Goal: Information Seeking & Learning: Learn about a topic

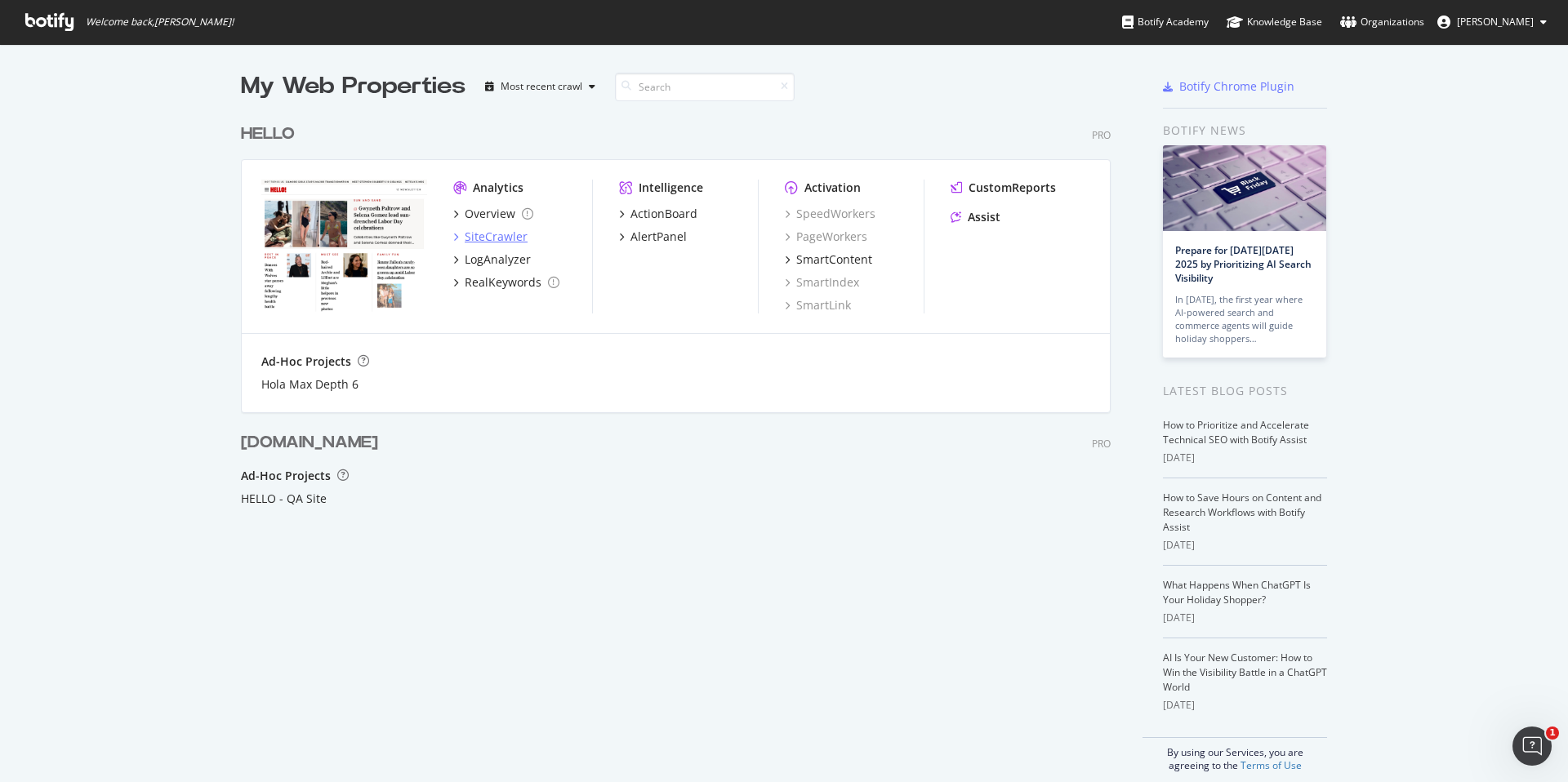
click at [486, 239] on div "SiteCrawler" at bounding box center [496, 237] width 63 height 16
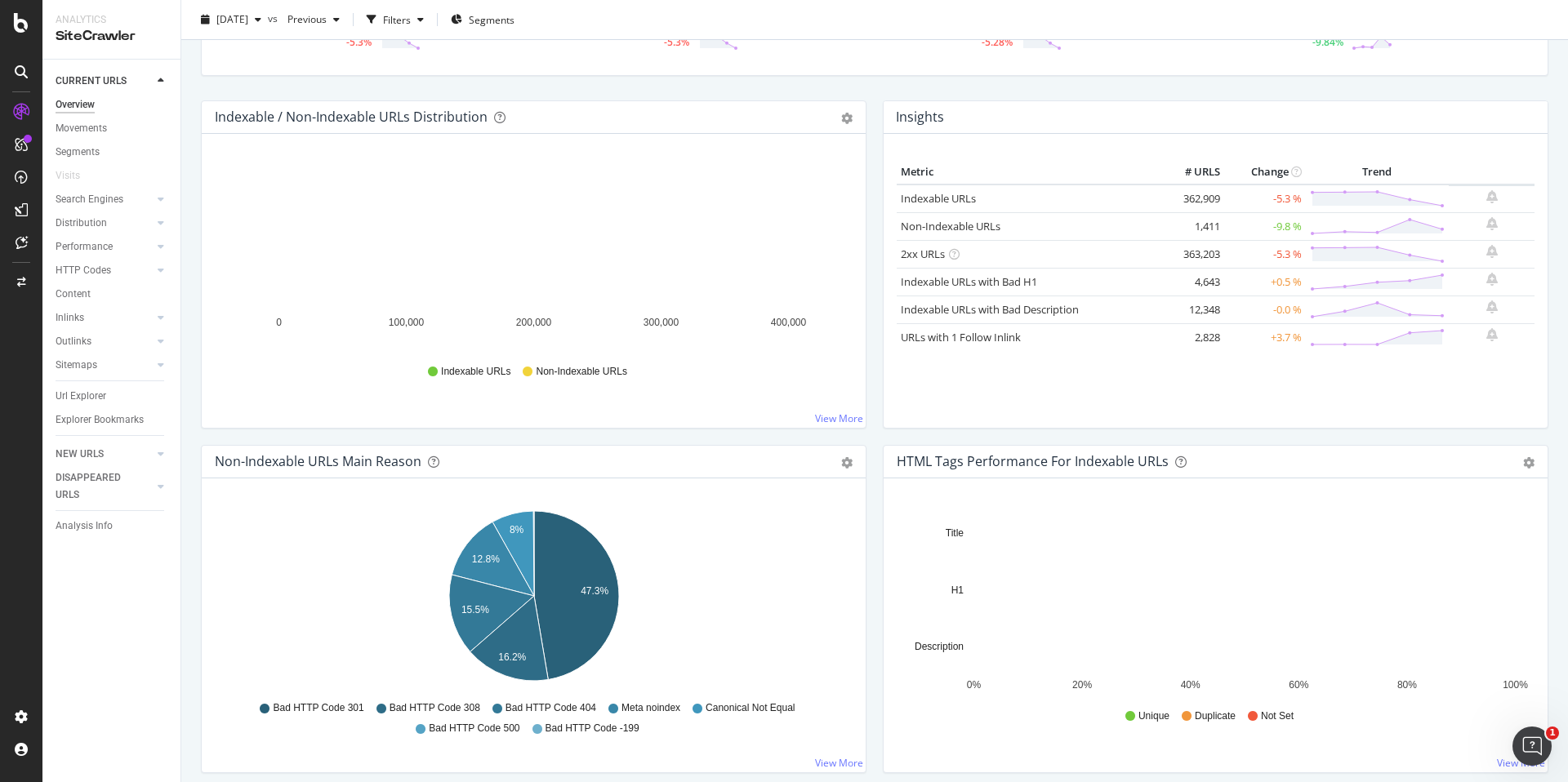
scroll to position [147, 0]
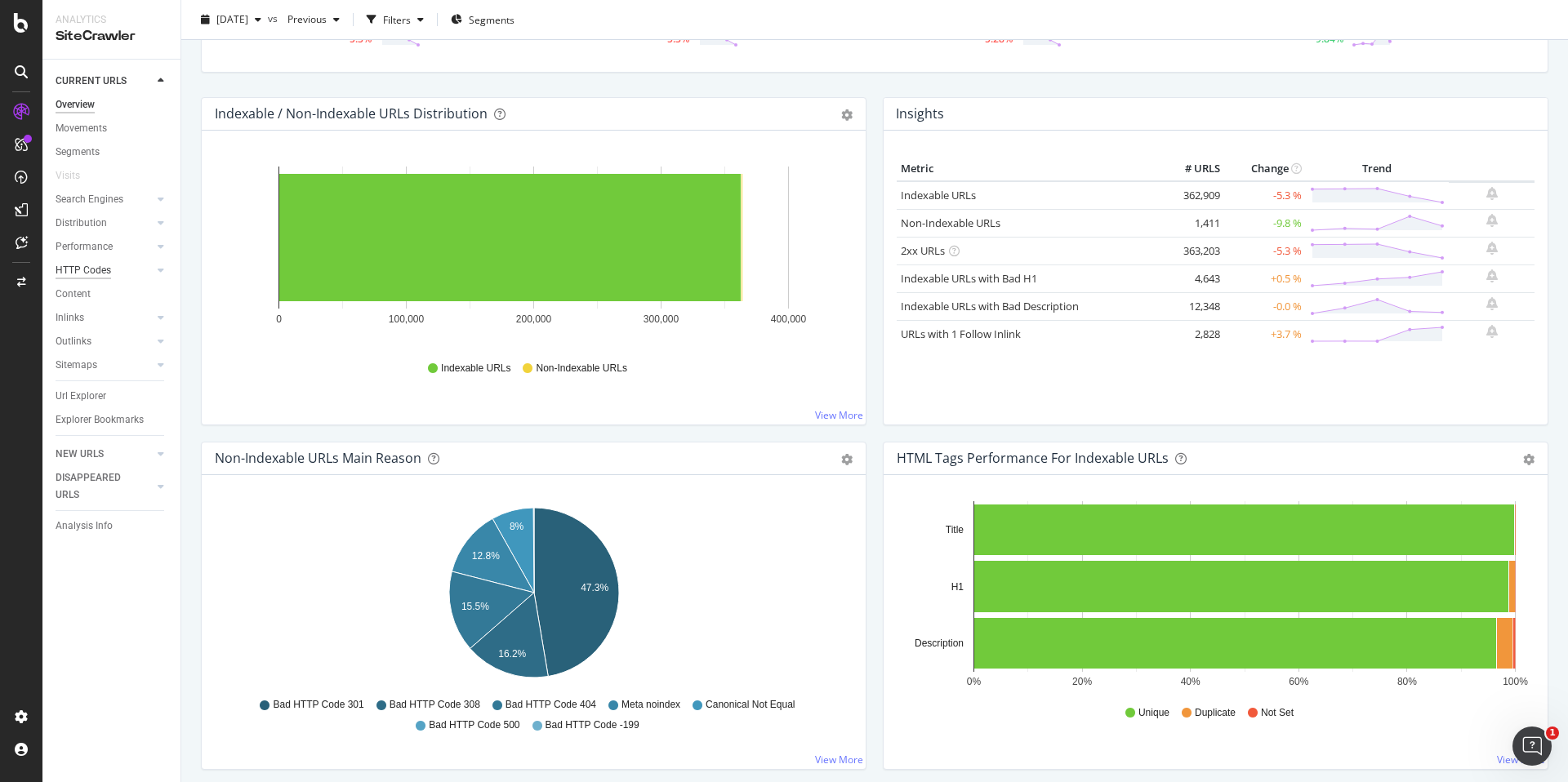
click at [103, 265] on div "HTTP Codes" at bounding box center [84, 270] width 56 height 17
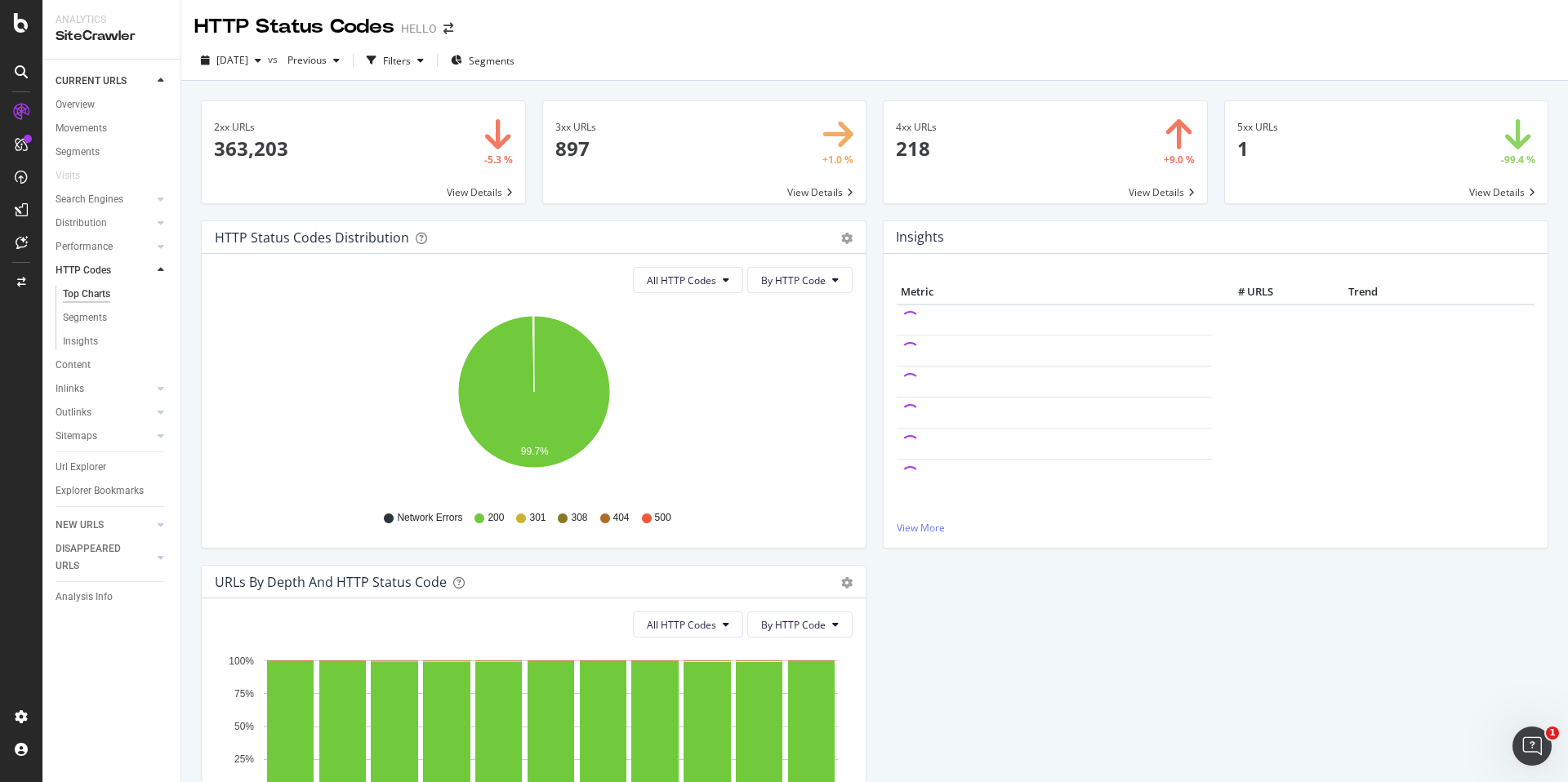
click at [425, 517] on span "Network Errors" at bounding box center [430, 518] width 66 height 14
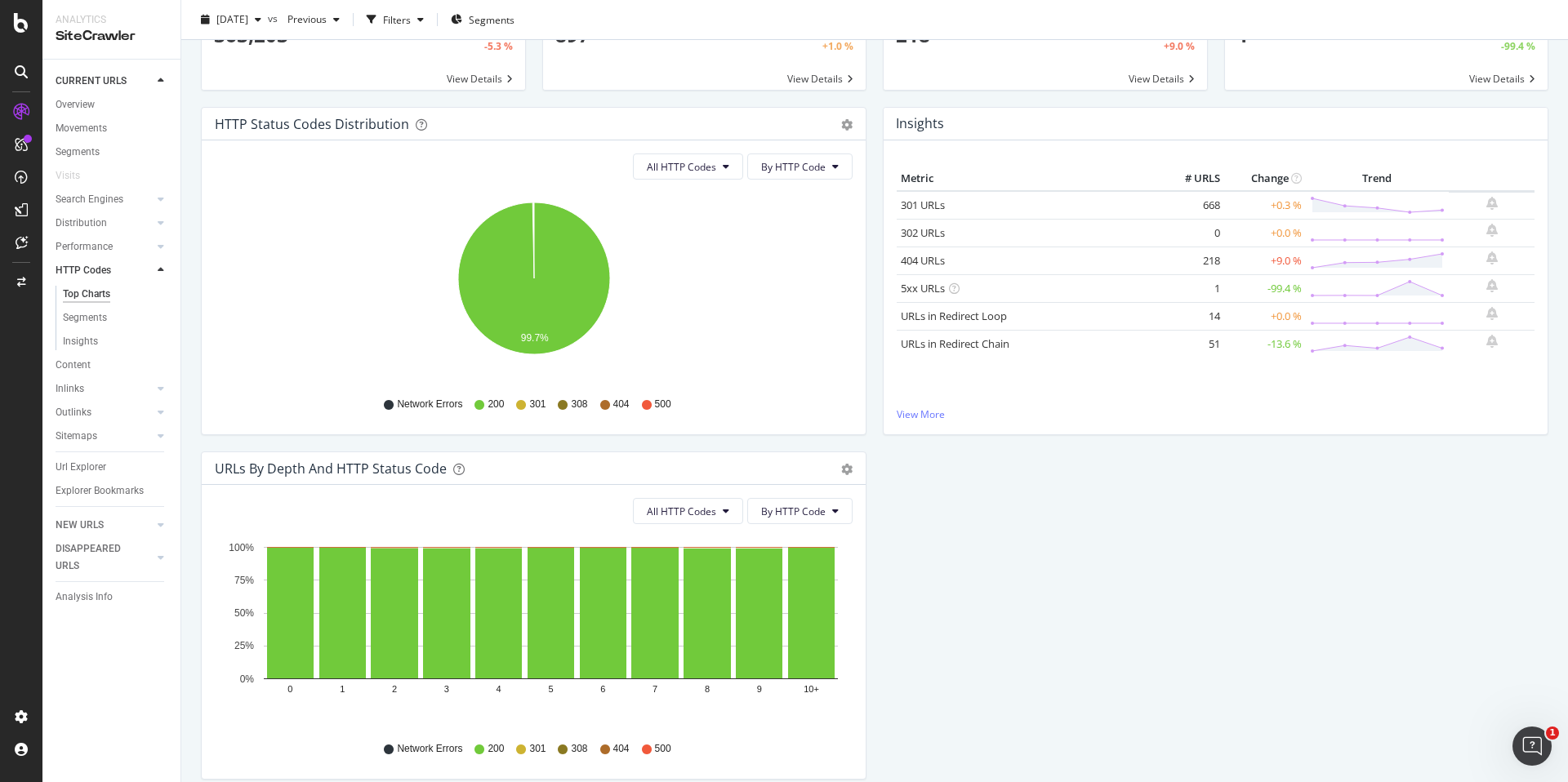
scroll to position [96, 0]
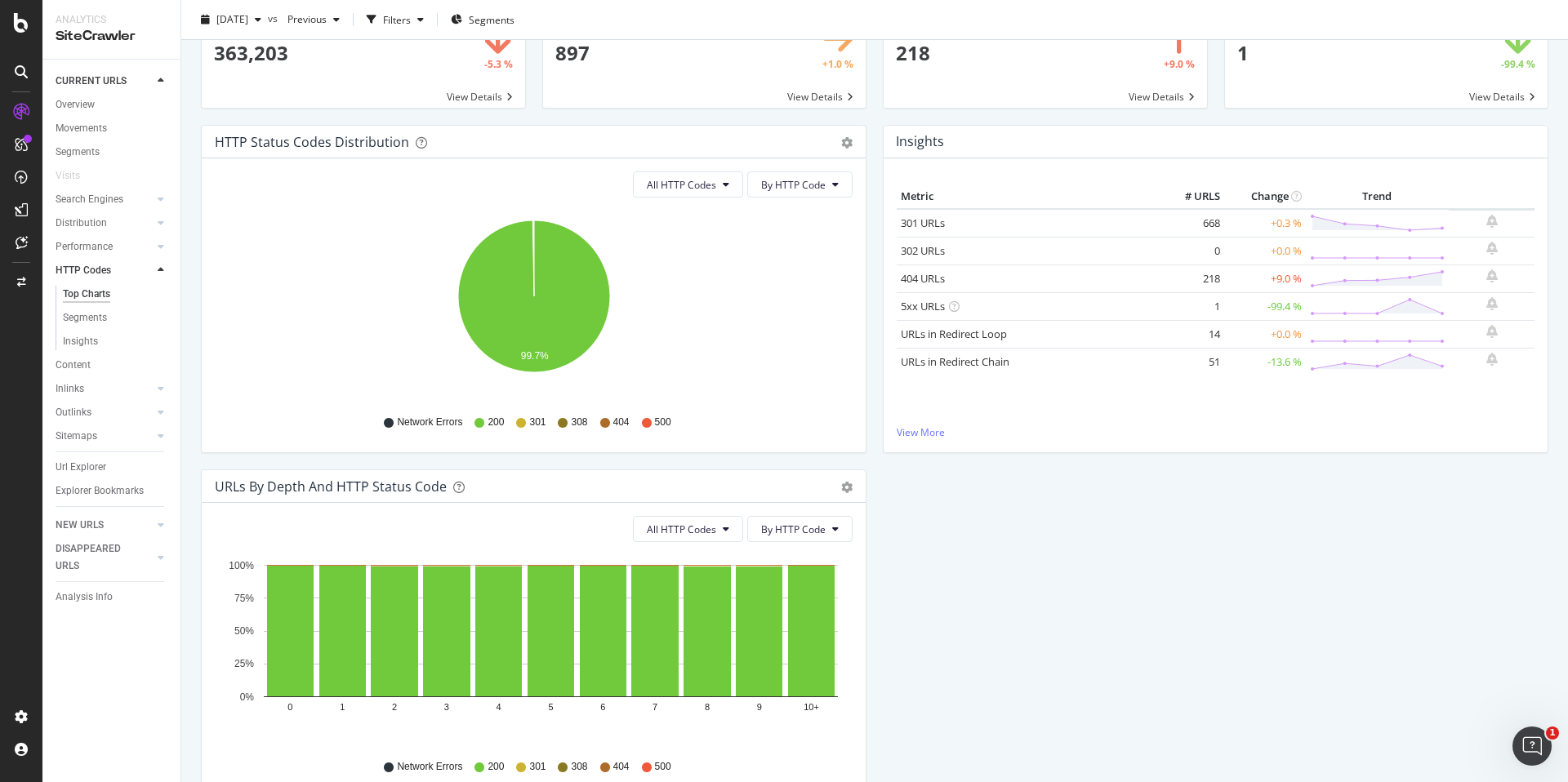
click at [495, 422] on span "200" at bounding box center [495, 423] width 16 height 14
click at [408, 420] on span "Network Errors" at bounding box center [430, 423] width 66 height 14
click at [707, 185] on span "All HTTP Codes" at bounding box center [681, 184] width 70 height 14
click at [703, 280] on span "Bad HTTP Codes" at bounding box center [690, 278] width 83 height 15
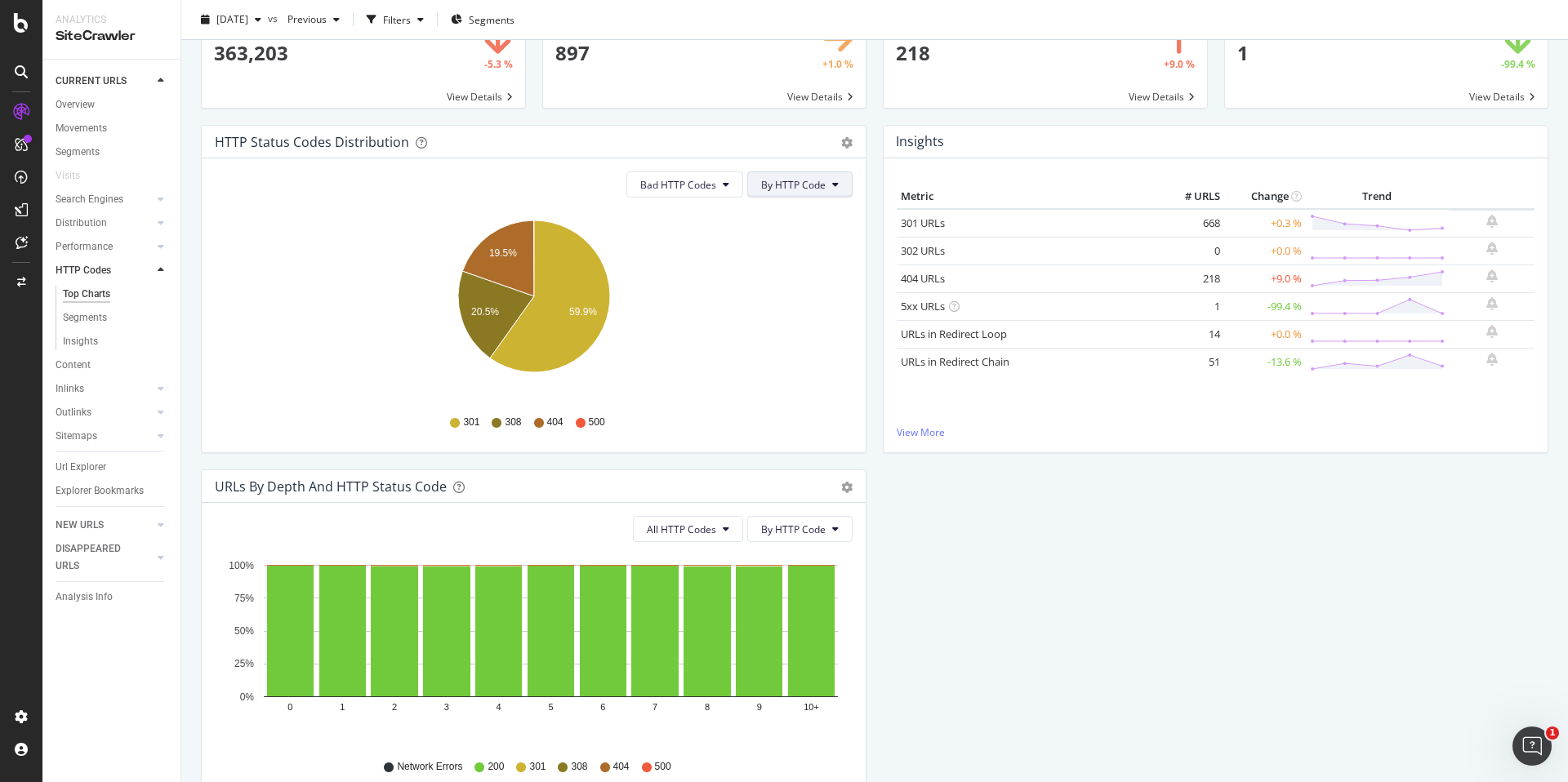
click at [779, 183] on span "By HTTP Code" at bounding box center [793, 184] width 65 height 14
click at [777, 221] on span "By Family" at bounding box center [794, 217] width 65 height 15
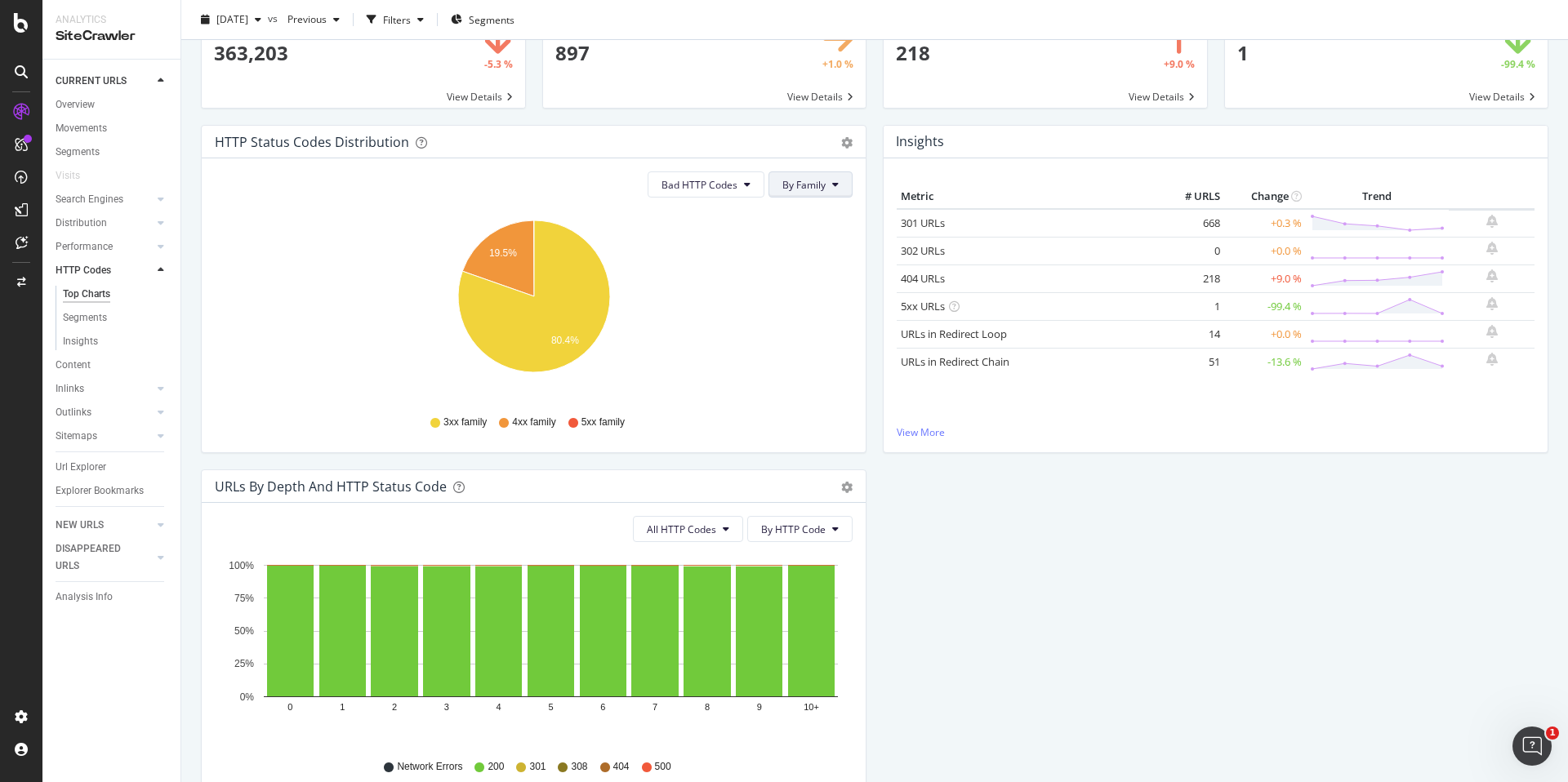
click at [791, 191] on span "By Family" at bounding box center [803, 184] width 43 height 14
click at [811, 259] on div "By Family By HTTP Code" at bounding box center [816, 232] width 93 height 69
click at [808, 249] on span "By HTTP Code" at bounding box center [815, 247] width 65 height 15
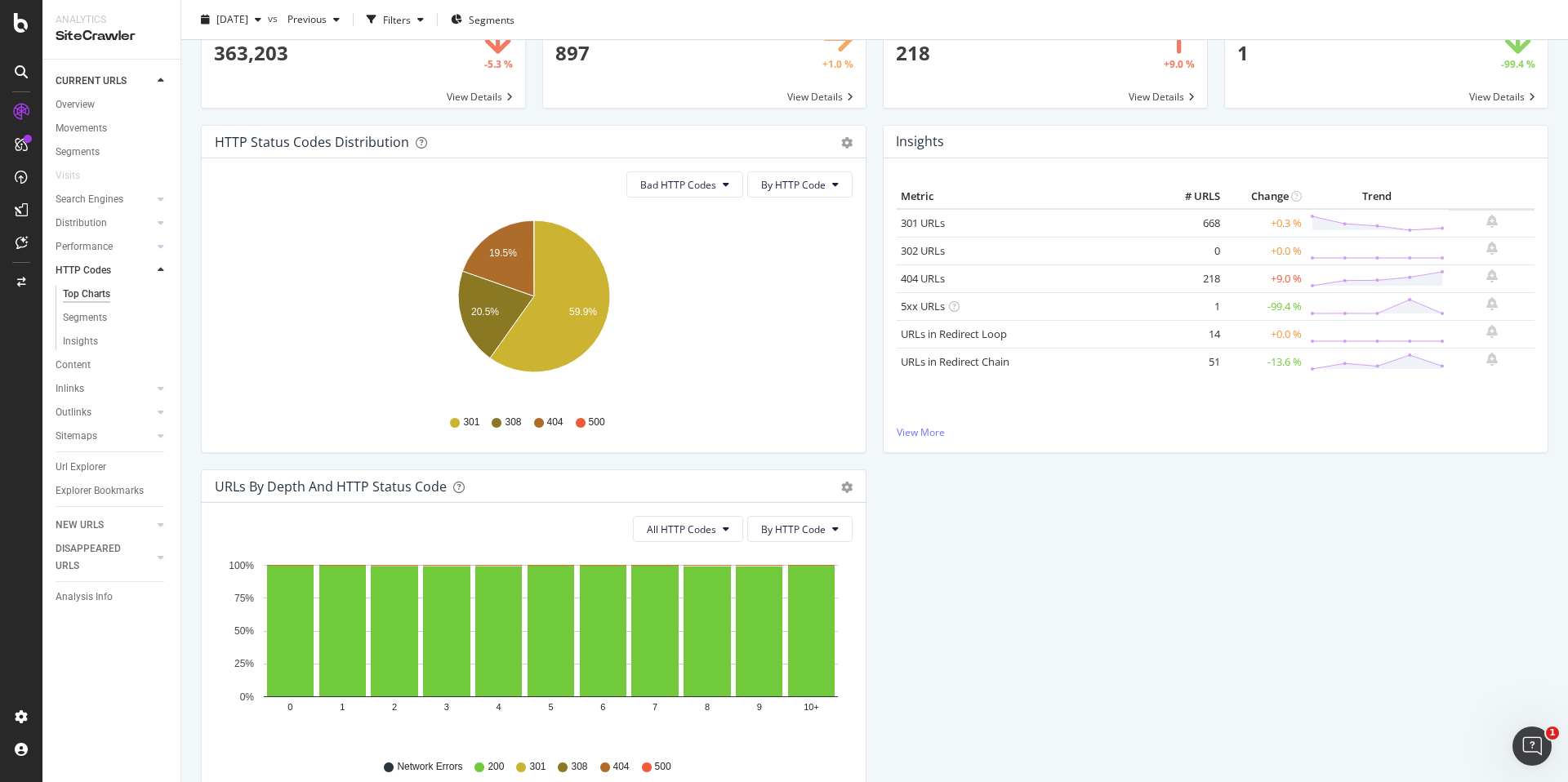
click at [92, 599] on div "Analysis Info" at bounding box center [84, 597] width 57 height 17
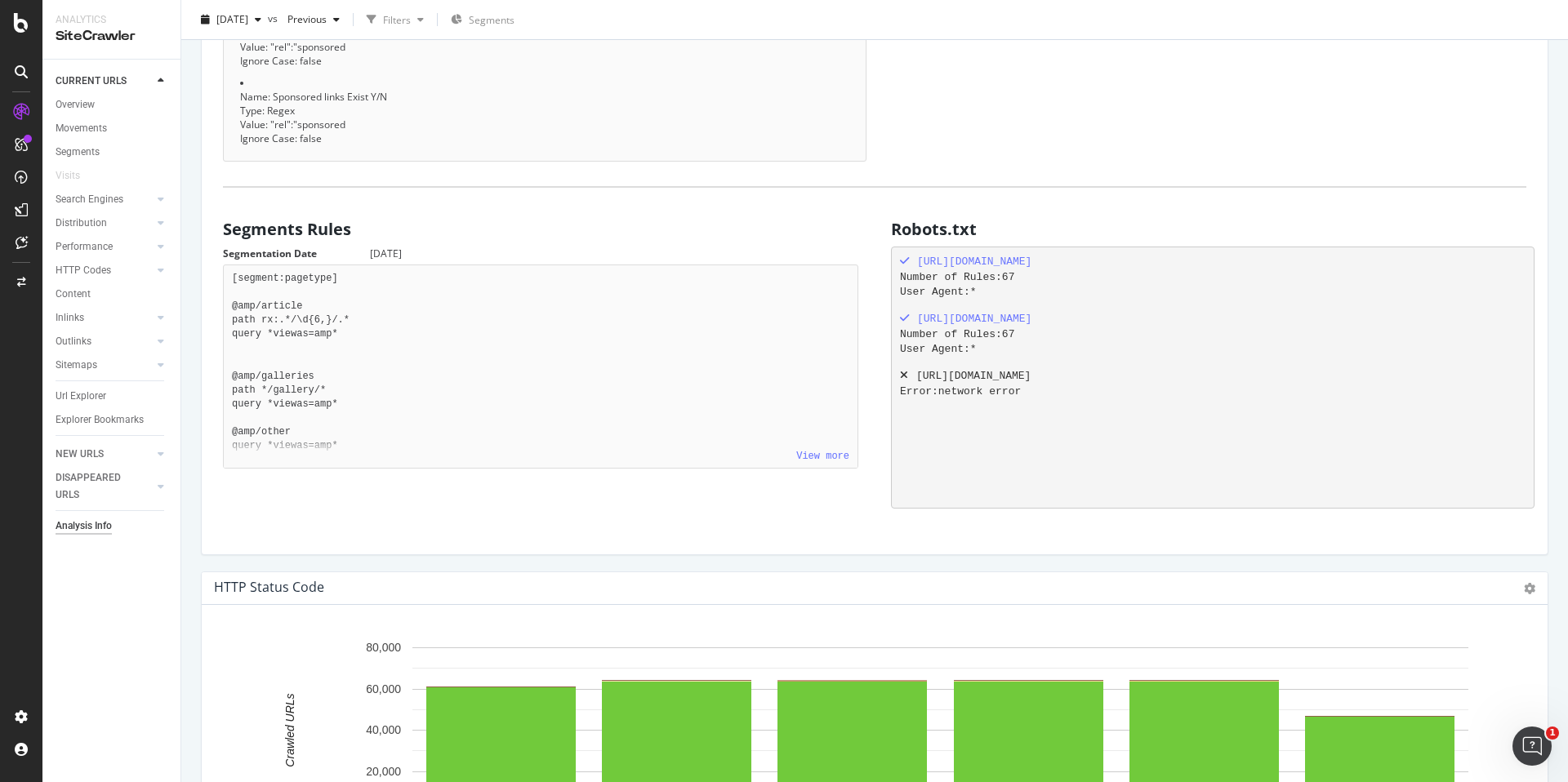
scroll to position [1277, 0]
